Goal: Task Accomplishment & Management: Manage account settings

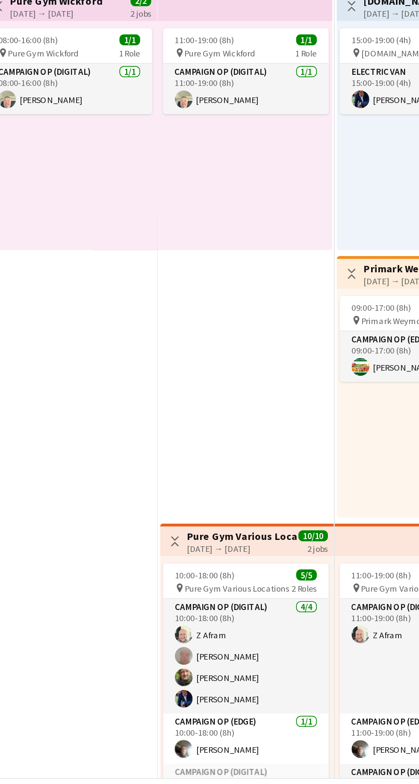
scroll to position [560, 0]
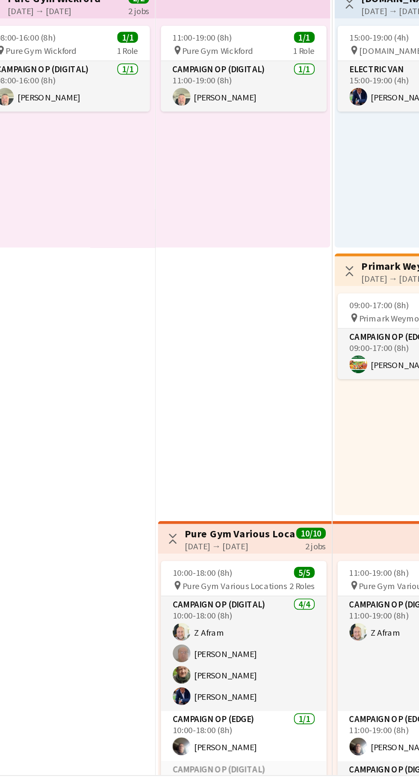
click at [244, 630] on h3 "Pure Gym Various Locations" at bounding box center [244, 630] width 64 height 8
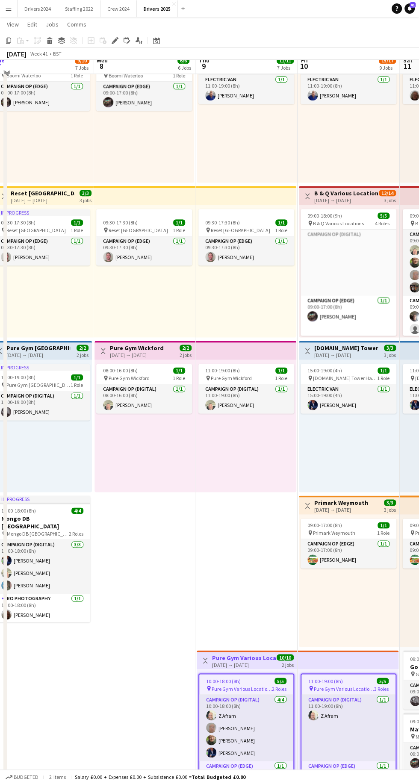
scroll to position [524, 0]
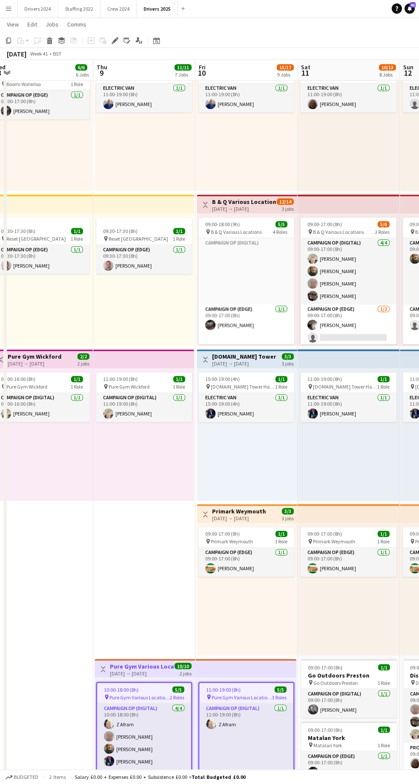
click at [115, 40] on icon at bounding box center [114, 40] width 5 height 5
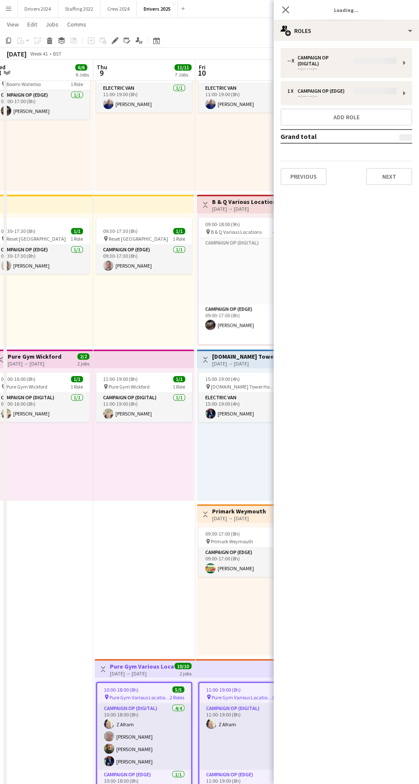
type input "**********"
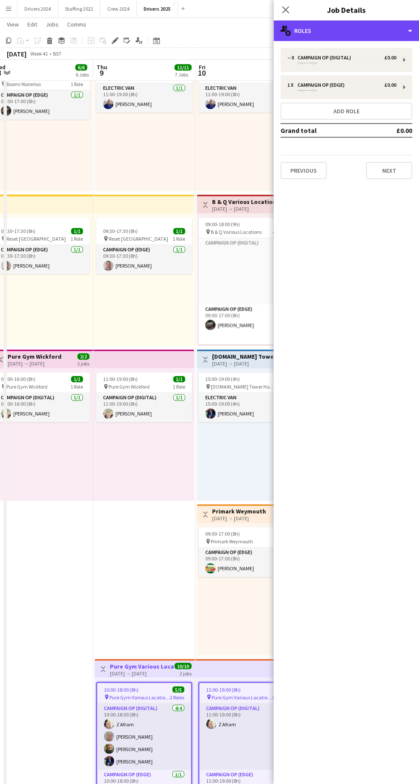
click at [409, 32] on div "multiple-users-add Roles" at bounding box center [346, 31] width 145 height 21
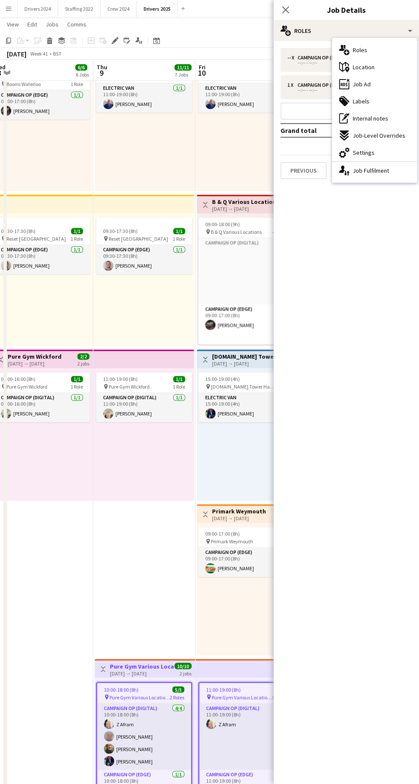
click at [400, 73] on div "maps-pin-1 Location" at bounding box center [374, 67] width 85 height 17
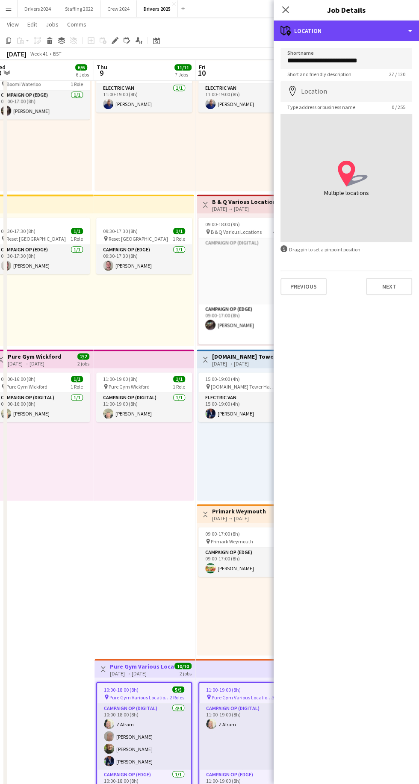
click at [409, 32] on div "maps-pin-1 Location" at bounding box center [346, 31] width 145 height 21
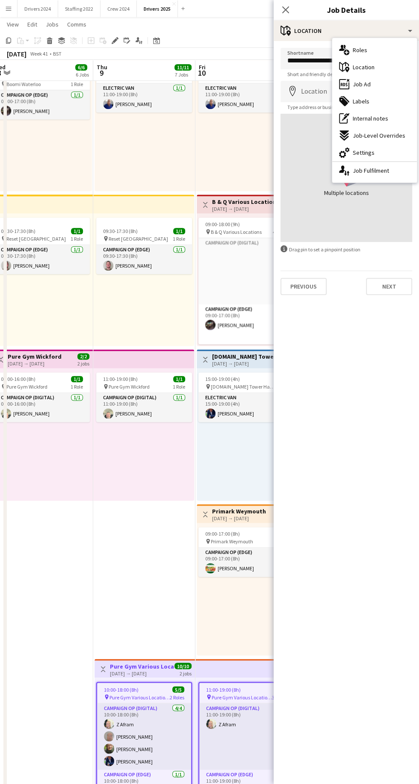
click at [389, 87] on div "ads-window Job Ad" at bounding box center [374, 84] width 85 height 17
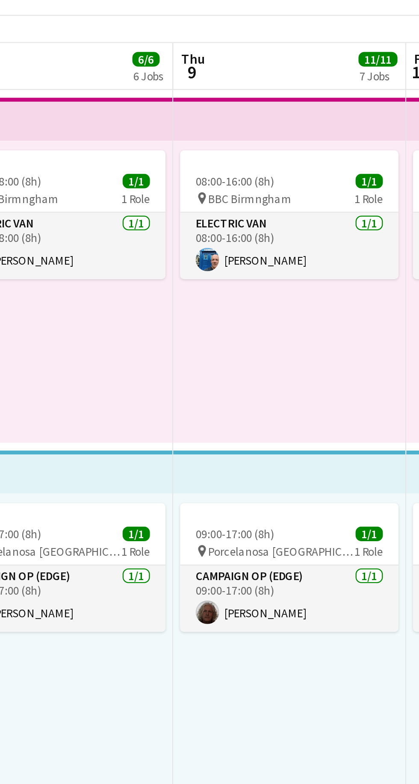
scroll to position [0, 206]
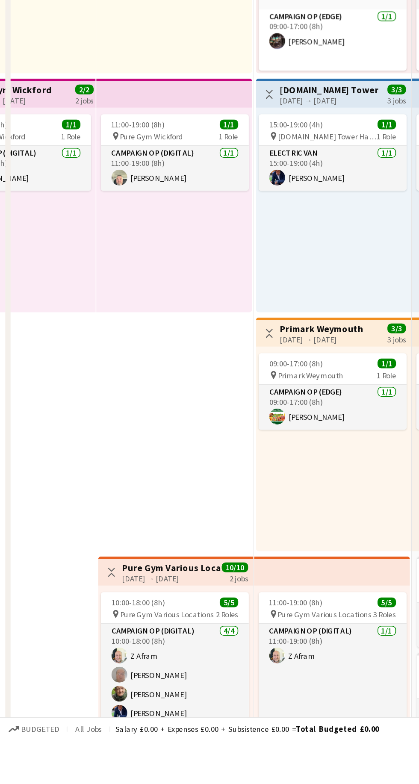
scroll to position [562, 0]
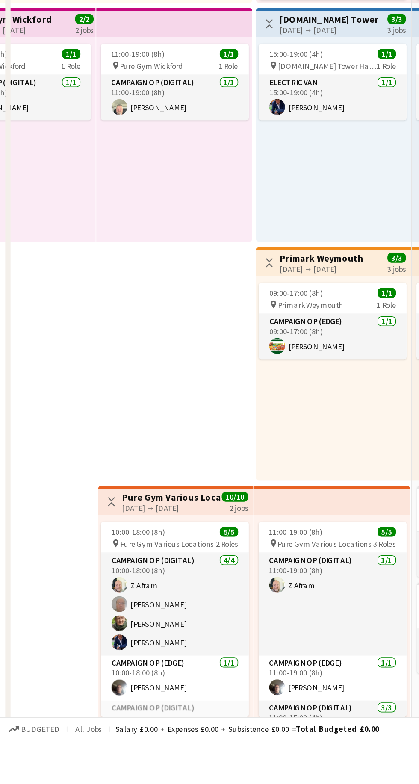
click at [72, 630] on app-icon "Toggle View" at bounding box center [72, 630] width 6 height 6
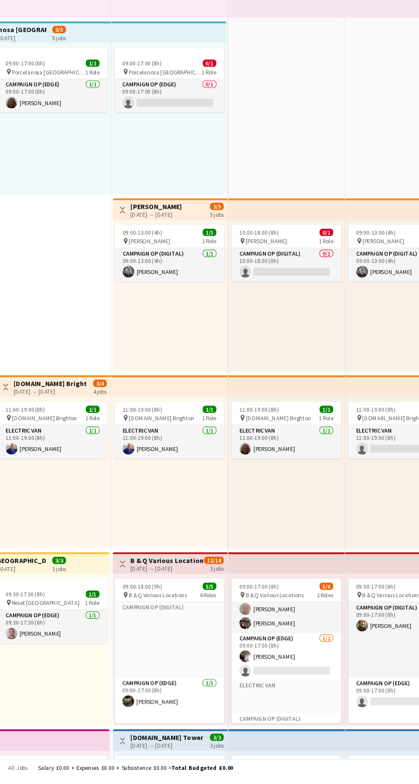
scroll to position [101, 0]
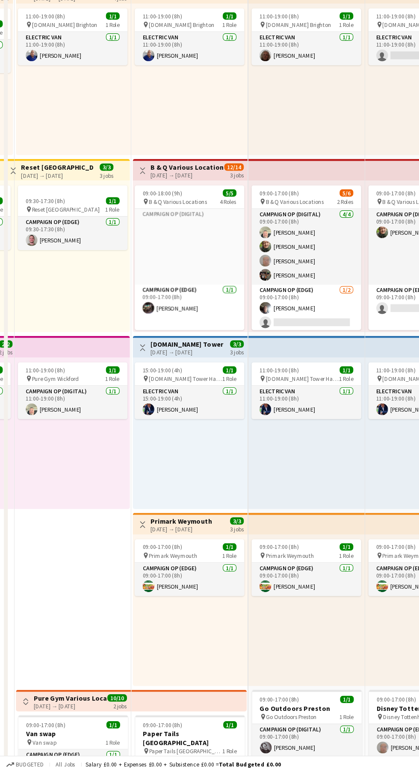
scroll to position [0, 293]
click at [271, 274] on div "09:00-17:00 (8h) 5/6" at bounding box center [269, 277] width 96 height 6
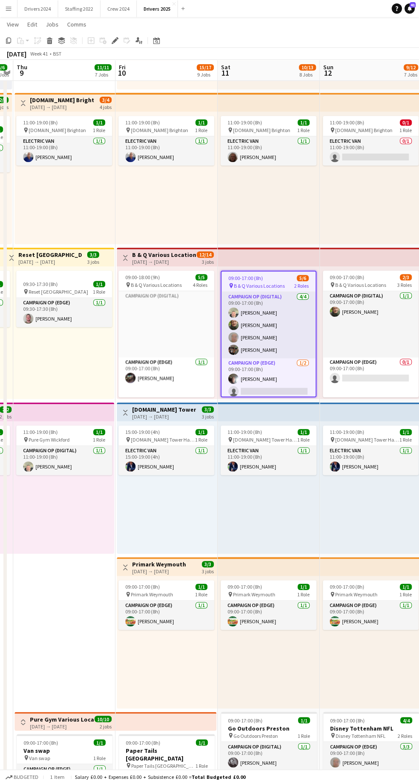
scroll to position [4, 0]
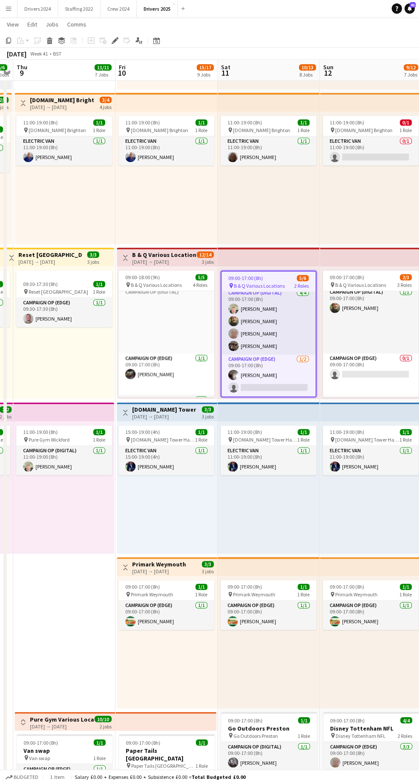
click at [115, 40] on icon at bounding box center [114, 40] width 5 height 5
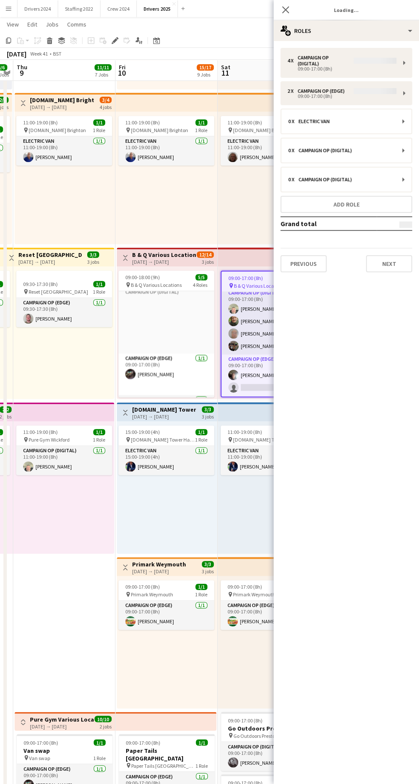
type input "**********"
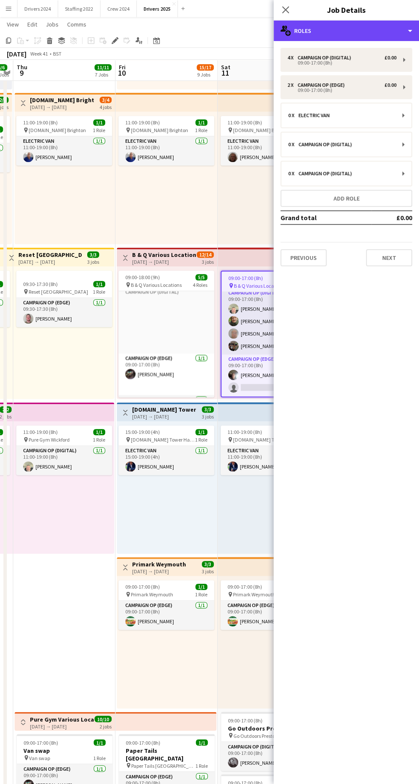
click at [410, 32] on div "multiple-users-add Roles" at bounding box center [346, 31] width 145 height 21
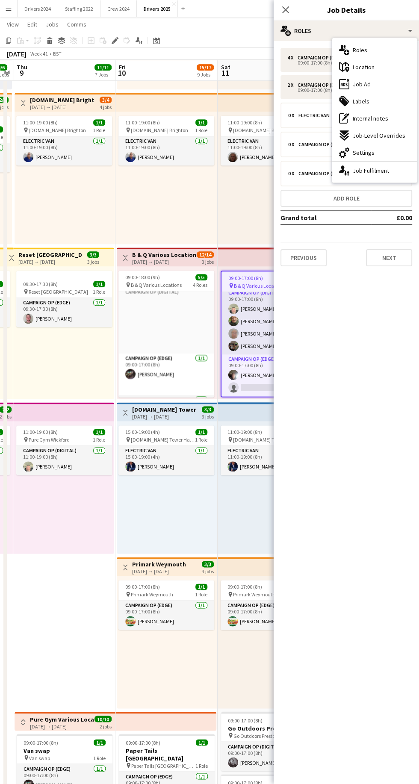
click at [405, 87] on div "ads-window Job Ad" at bounding box center [374, 84] width 85 height 17
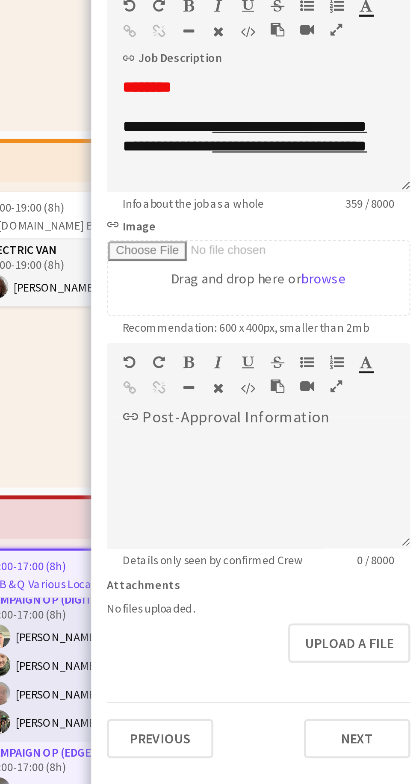
scroll to position [0, 0]
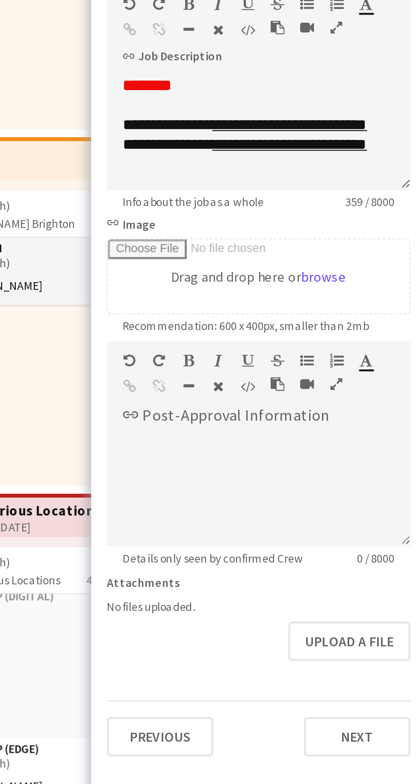
click at [256, 312] on h3 "B & Q Various Locations" at bounding box center [243, 309] width 64 height 8
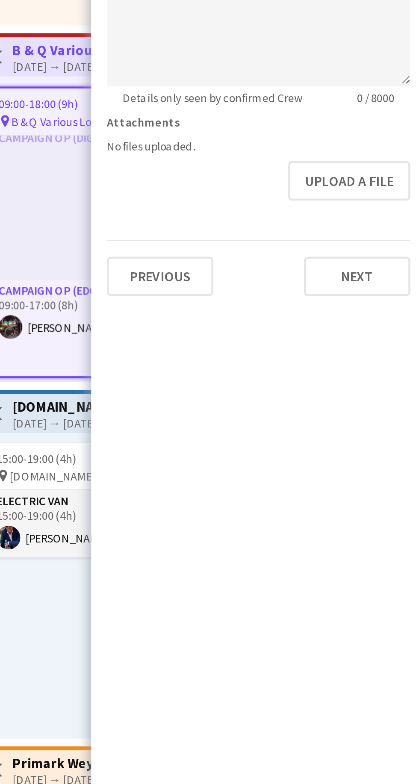
click at [265, 571] on div "15:00-19:00 (4h) 1/1 pin Char.gy Tower Hamlets 1 Role Electric Van 1/1 15:00-19…" at bounding box center [274, 541] width 100 height 132
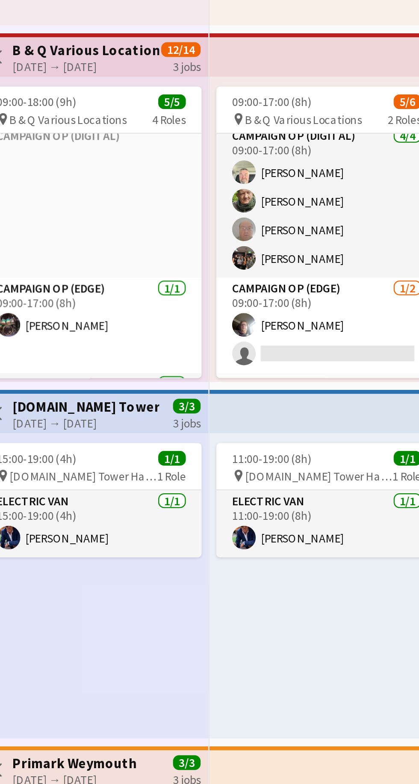
click at [258, 568] on div "15:00-19:00 (4h) 1/1 pin Char.gy Tower Hamlets 1 Role Electric Van 1/1 15:00-19…" at bounding box center [274, 541] width 100 height 132
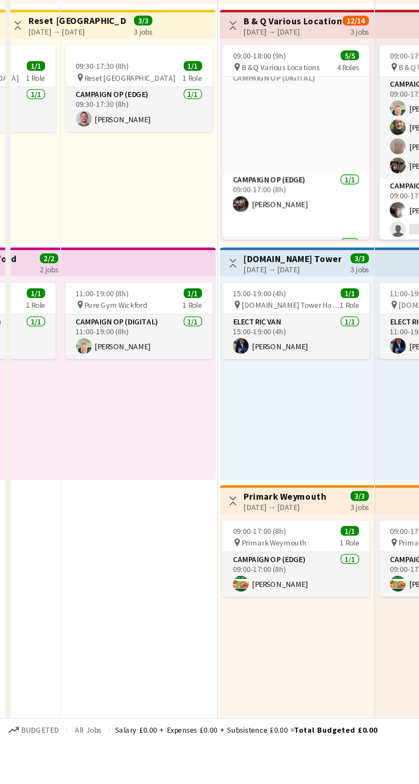
scroll to position [471, 0]
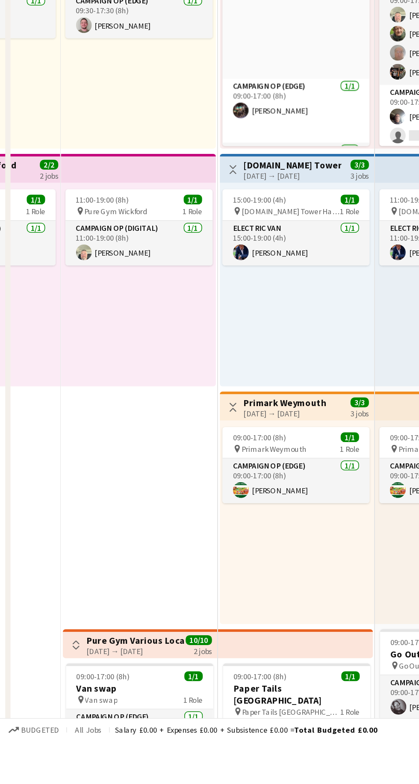
click at [52, 723] on app-icon "Toggle View" at bounding box center [50, 722] width 6 height 6
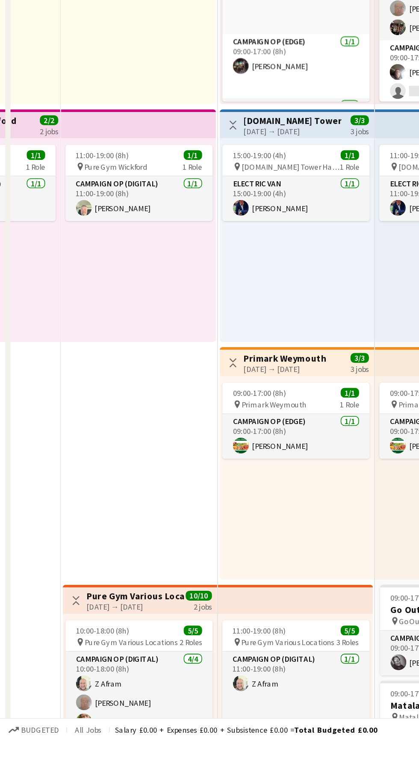
scroll to position [562, 0]
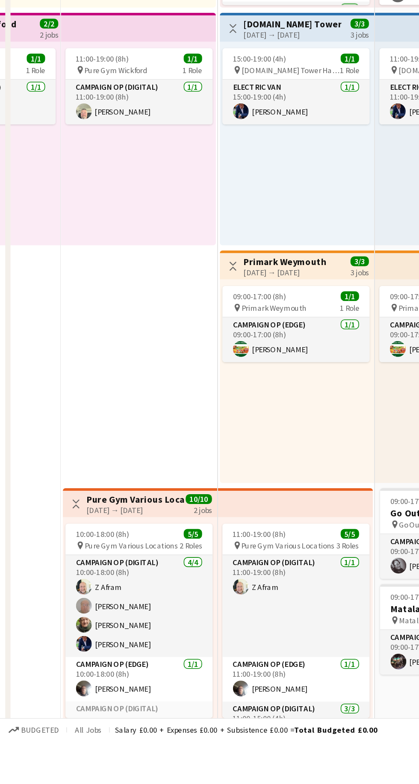
click at [91, 664] on app-card-role "Campaign Op (Digital) 4/4 10:00-18:00 (8h) Z Afram John Hamblett Mike Lewis Rob…" at bounding box center [91, 696] width 96 height 66
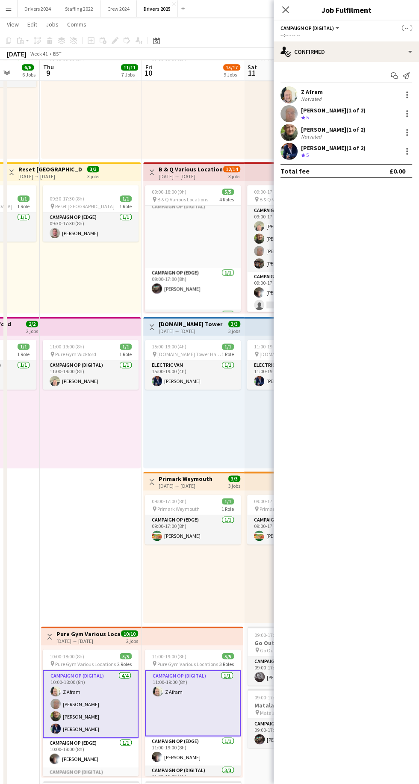
scroll to position [552, 0]
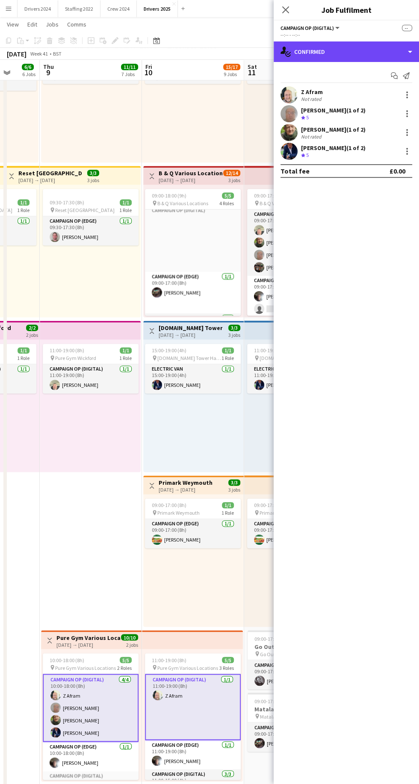
click at [361, 47] on div "single-neutral-actions-check-2 Confirmed" at bounding box center [346, 51] width 145 height 21
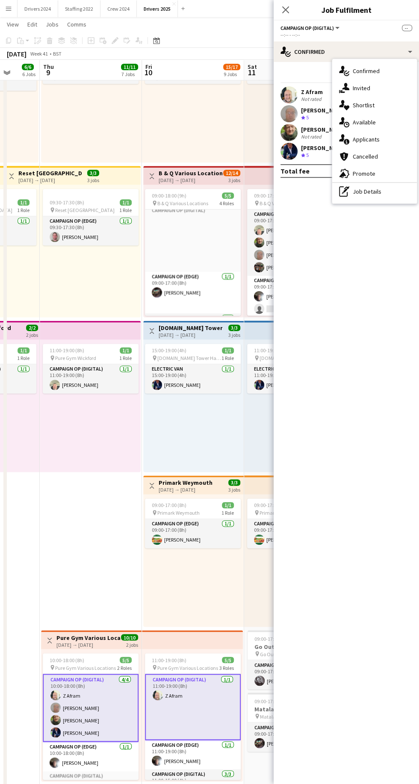
click at [91, 659] on div "10:00-18:00 (8h) 5/5" at bounding box center [91, 659] width 96 height 6
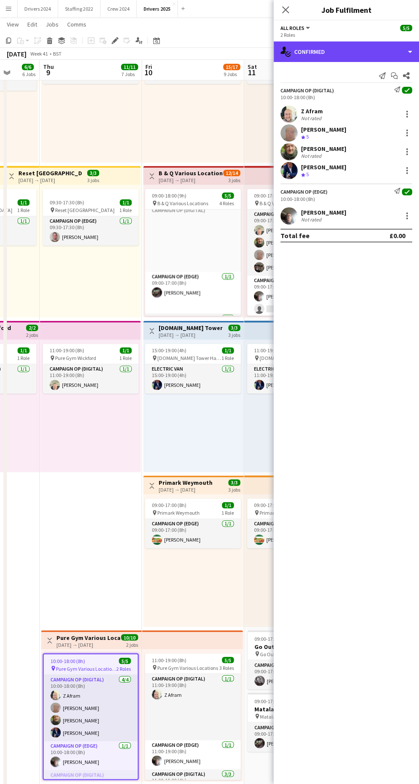
click at [371, 48] on div "single-neutral-actions-check-2 Confirmed" at bounding box center [346, 51] width 145 height 21
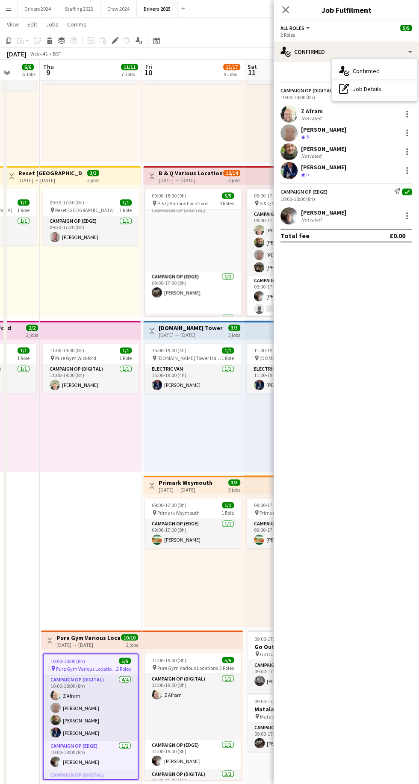
click at [386, 93] on div "pen-write Job Details" at bounding box center [374, 88] width 85 height 17
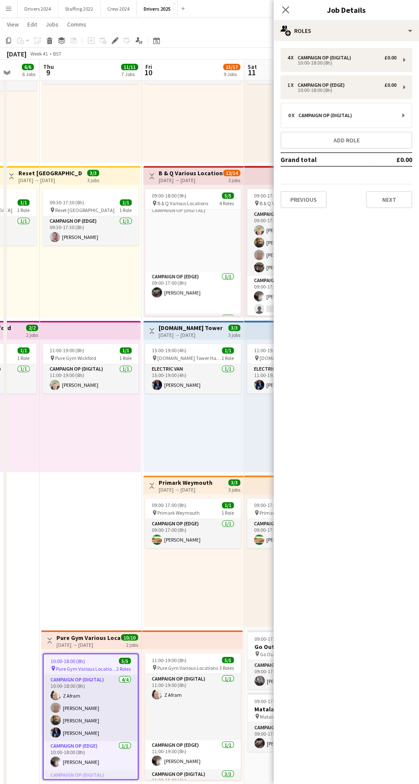
scroll to position [543, 0]
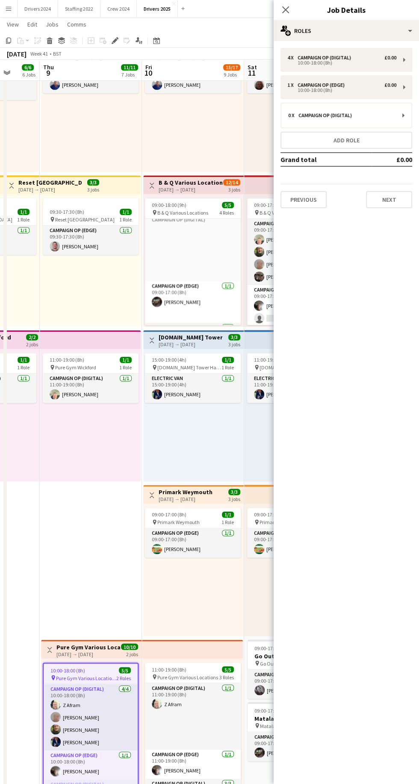
click at [94, 644] on h3 "Pure Gym Various Locations" at bounding box center [88, 647] width 64 height 8
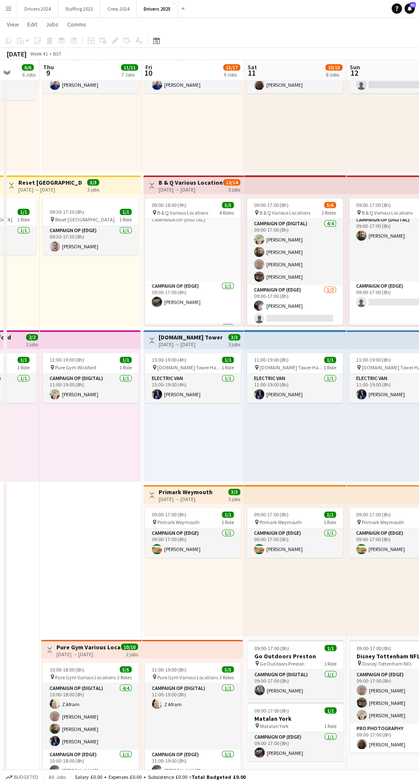
click at [102, 647] on h3 "Pure Gym Various Locations" at bounding box center [88, 647] width 64 height 8
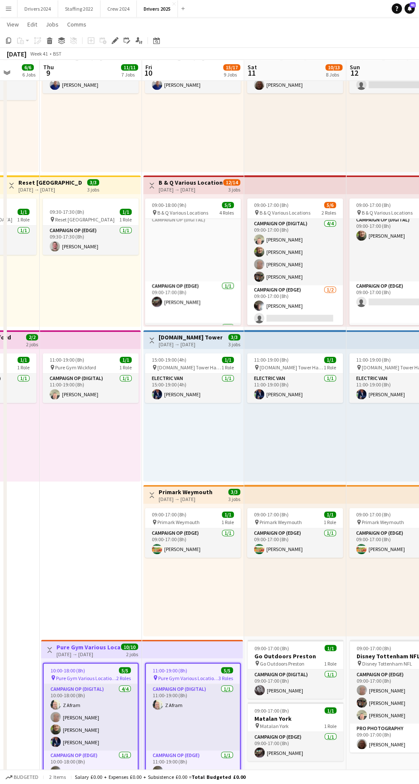
click at [115, 40] on icon at bounding box center [114, 40] width 5 height 5
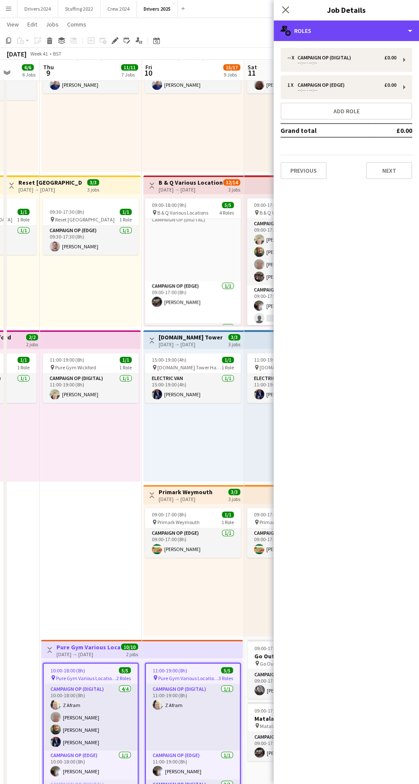
click at [389, 38] on div "multiple-users-add Roles" at bounding box center [346, 31] width 145 height 21
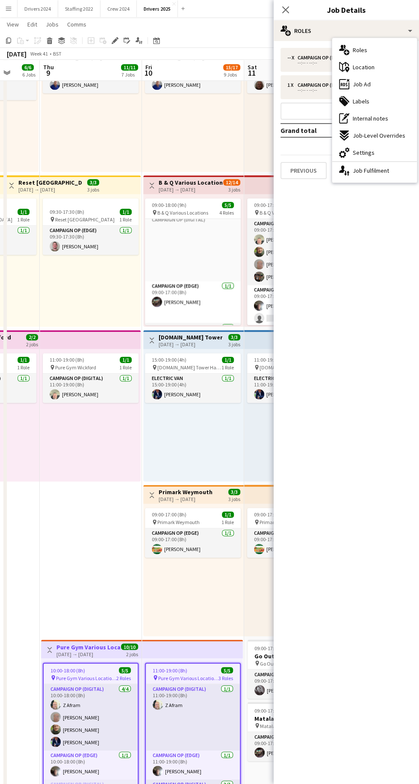
click at [396, 88] on div "ads-window Job Ad" at bounding box center [374, 84] width 85 height 17
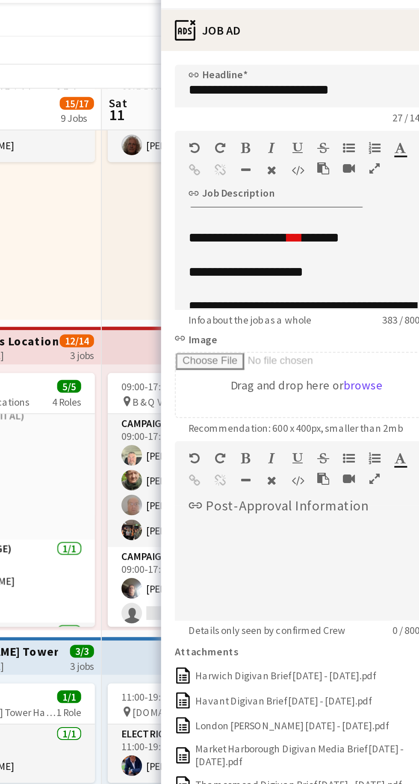
scroll to position [539, 0]
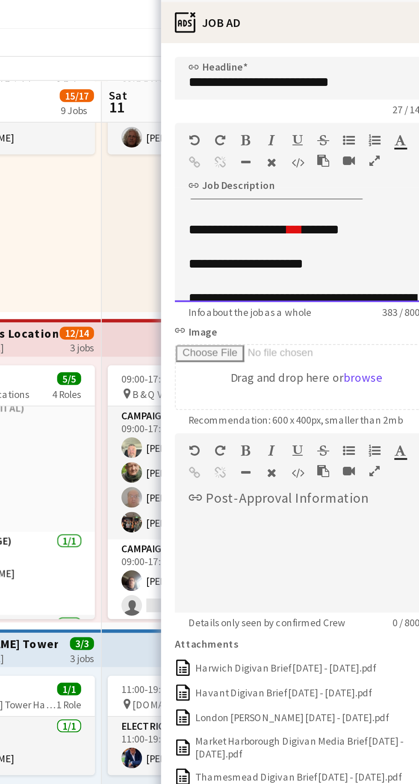
click at [334, 137] on div "**********" at bounding box center [346, 134] width 118 height 9
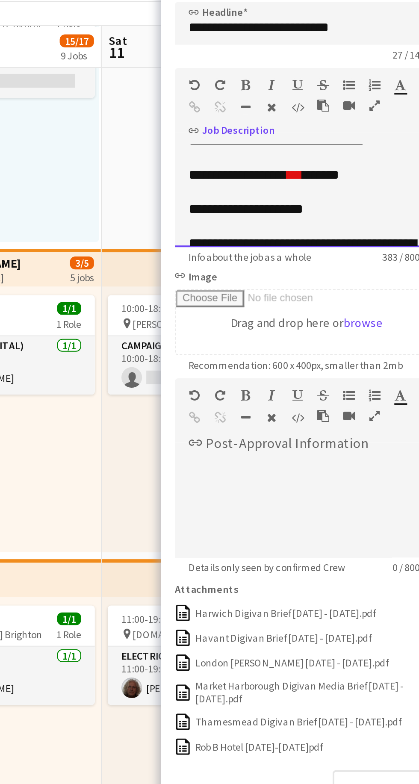
scroll to position [238, 0]
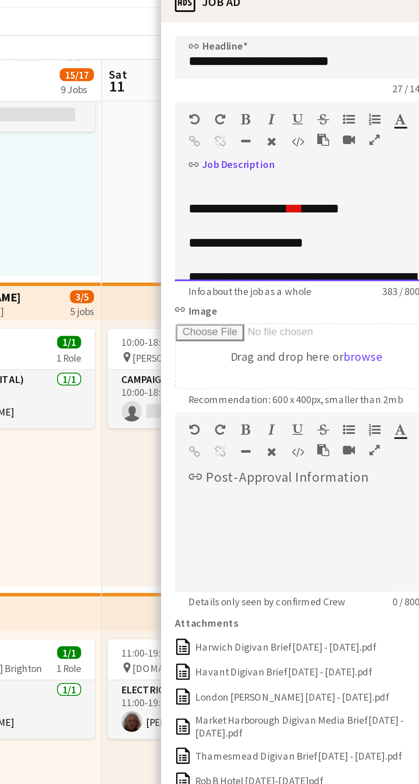
click at [375, 132] on div "**********" at bounding box center [346, 134] width 118 height 9
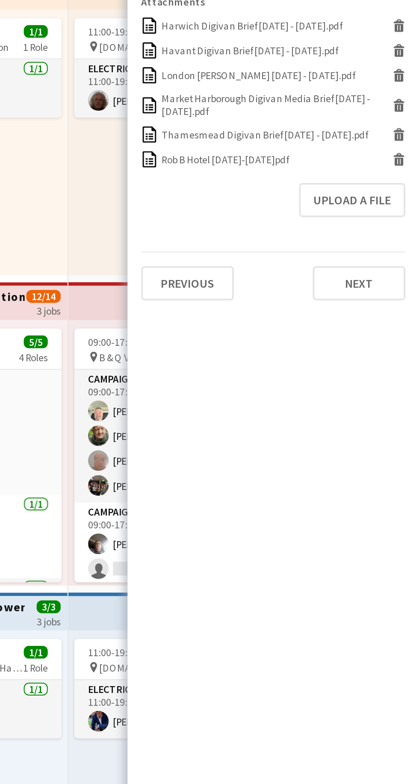
click at [241, 471] on div "11:00-19:00 (8h) 1/1 pin Char.gy Brighton 1 Role Electric Van 1/1 11:00-19:00 (…" at bounding box center [193, 410] width 102 height 132
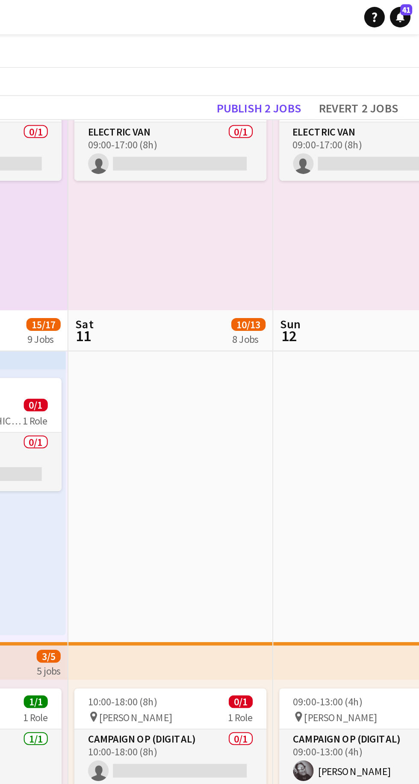
scroll to position [0, 0]
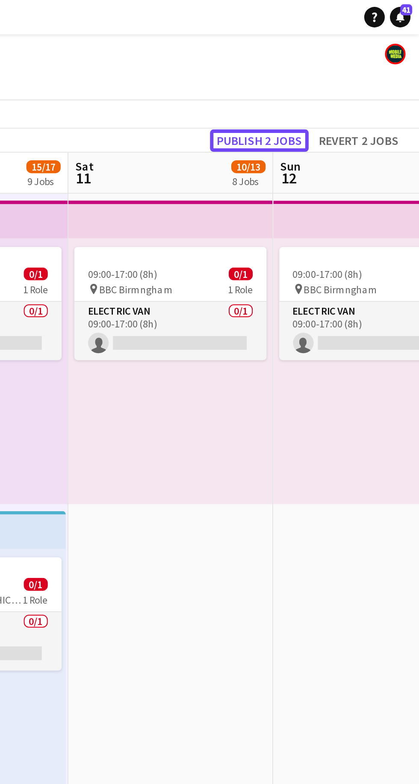
click at [340, 70] on button "Publish 2 jobs" at bounding box center [339, 70] width 49 height 11
